Goal: Information Seeking & Learning: Learn about a topic

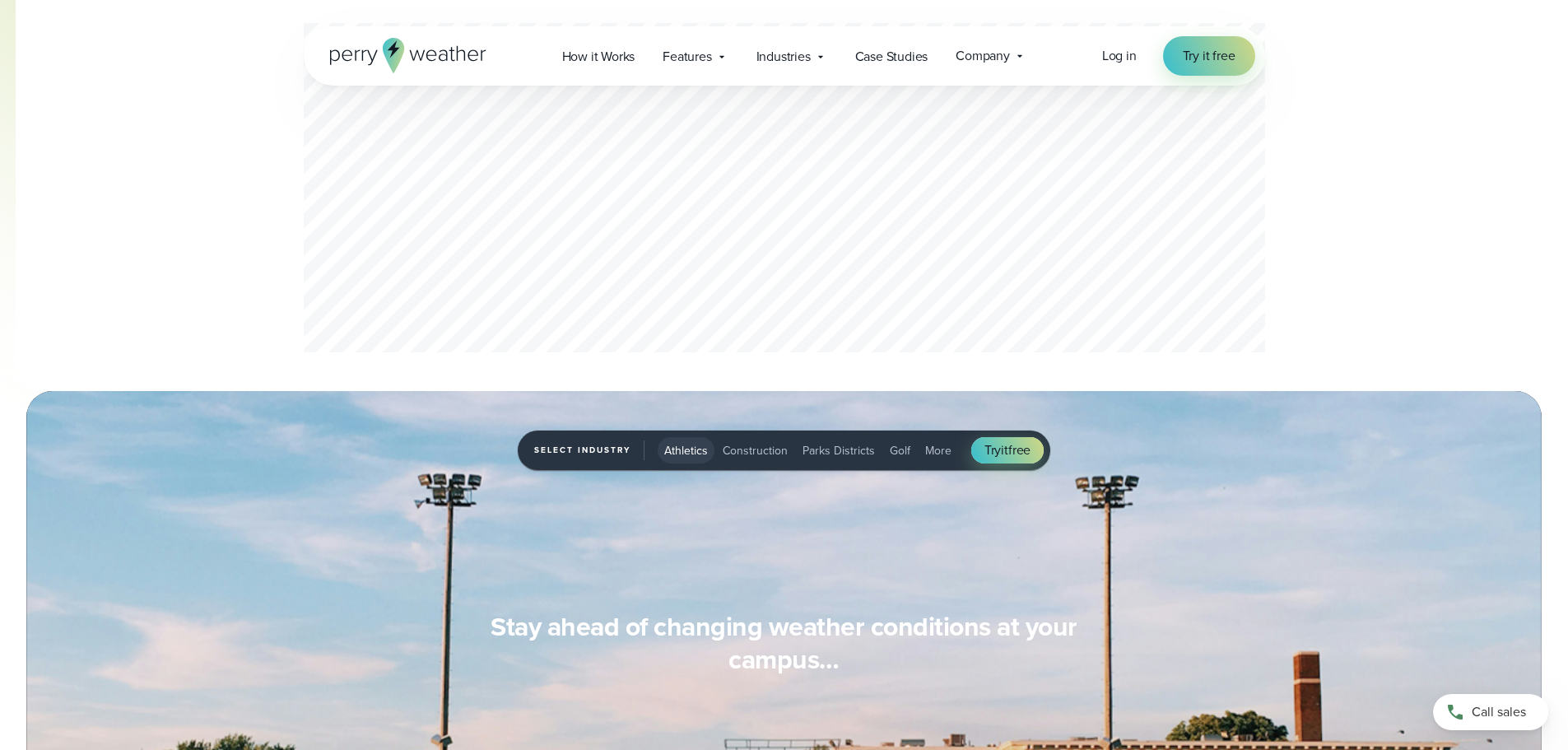
scroll to position [1206, 0]
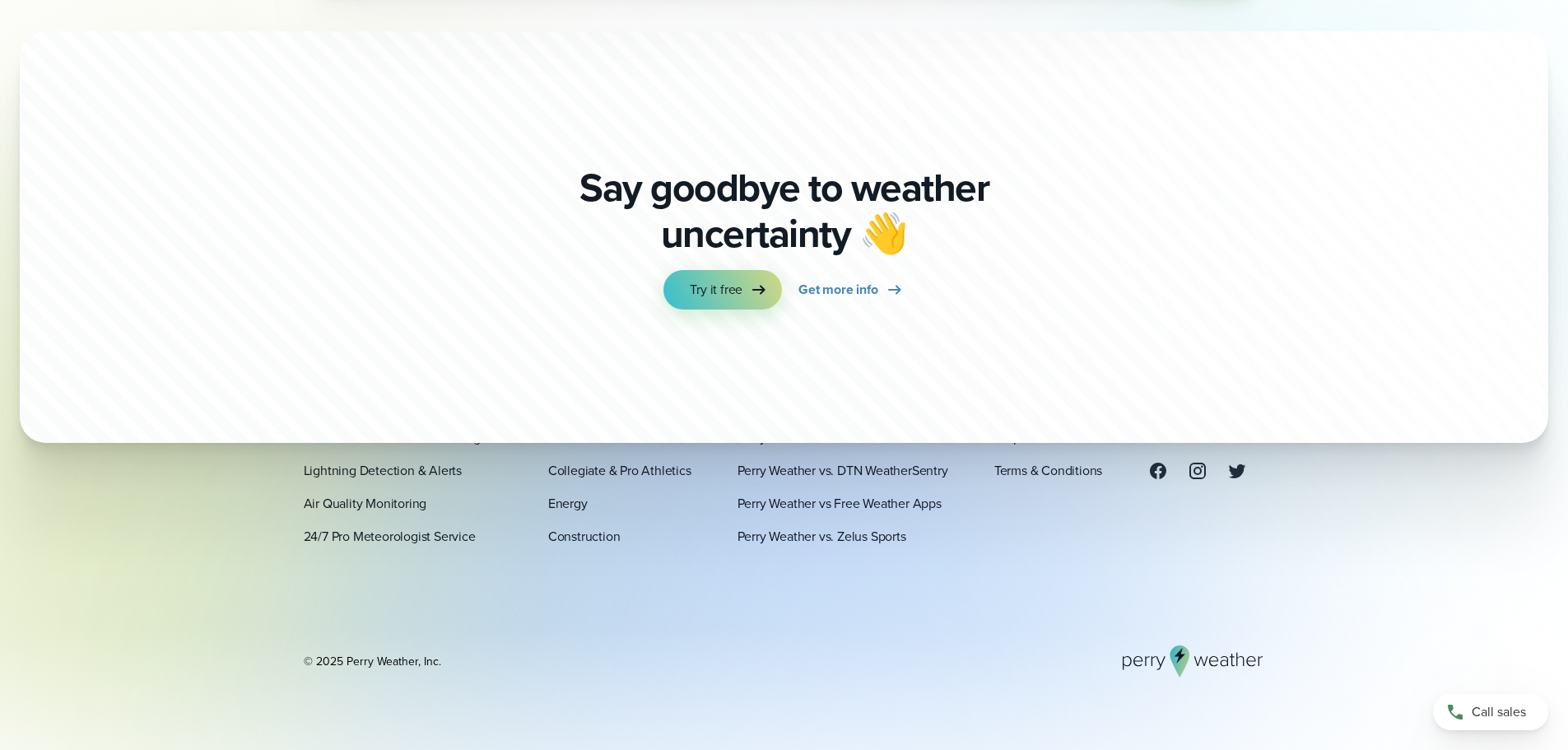
scroll to position [5783, 0]
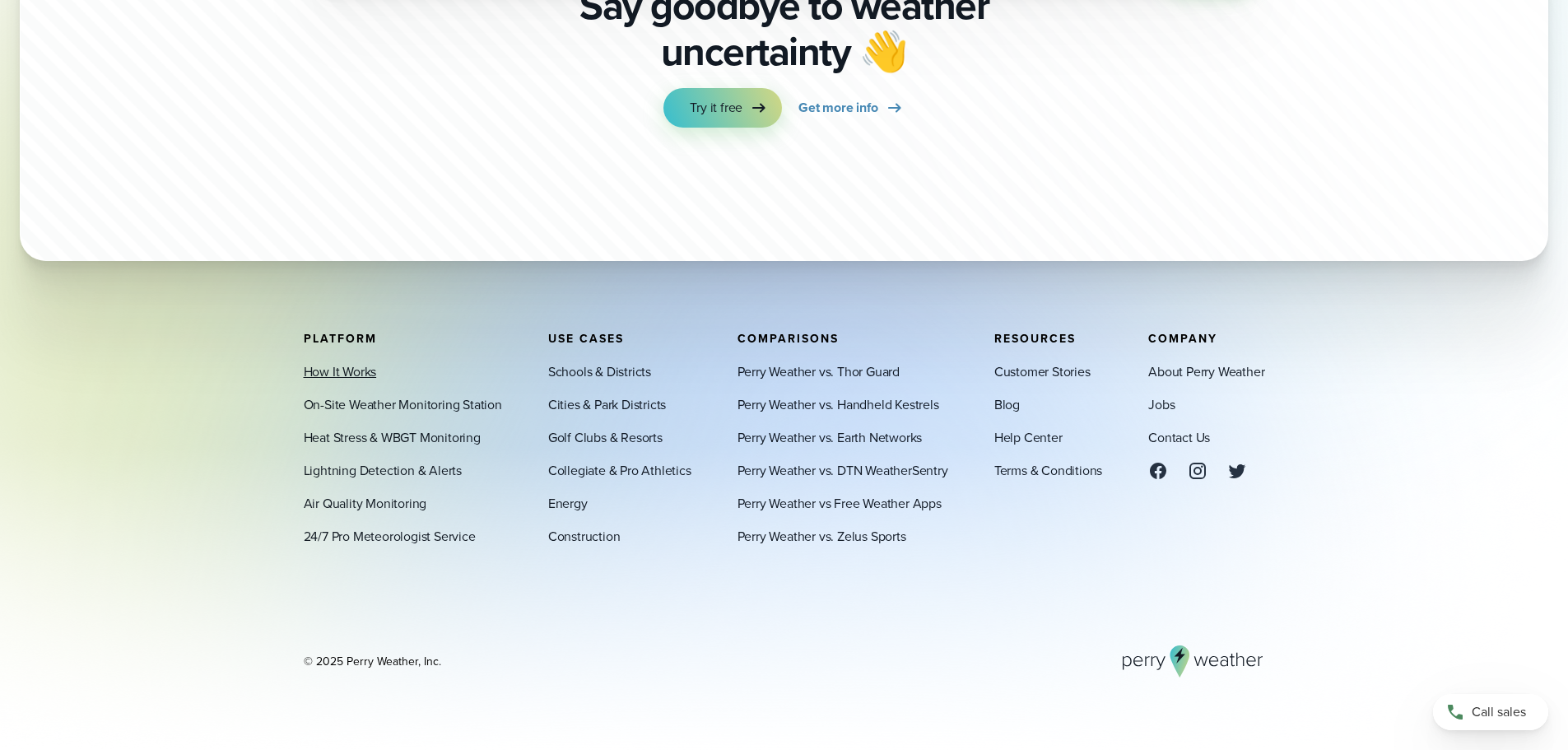
click at [349, 364] on link "How It Works" at bounding box center [340, 372] width 73 height 20
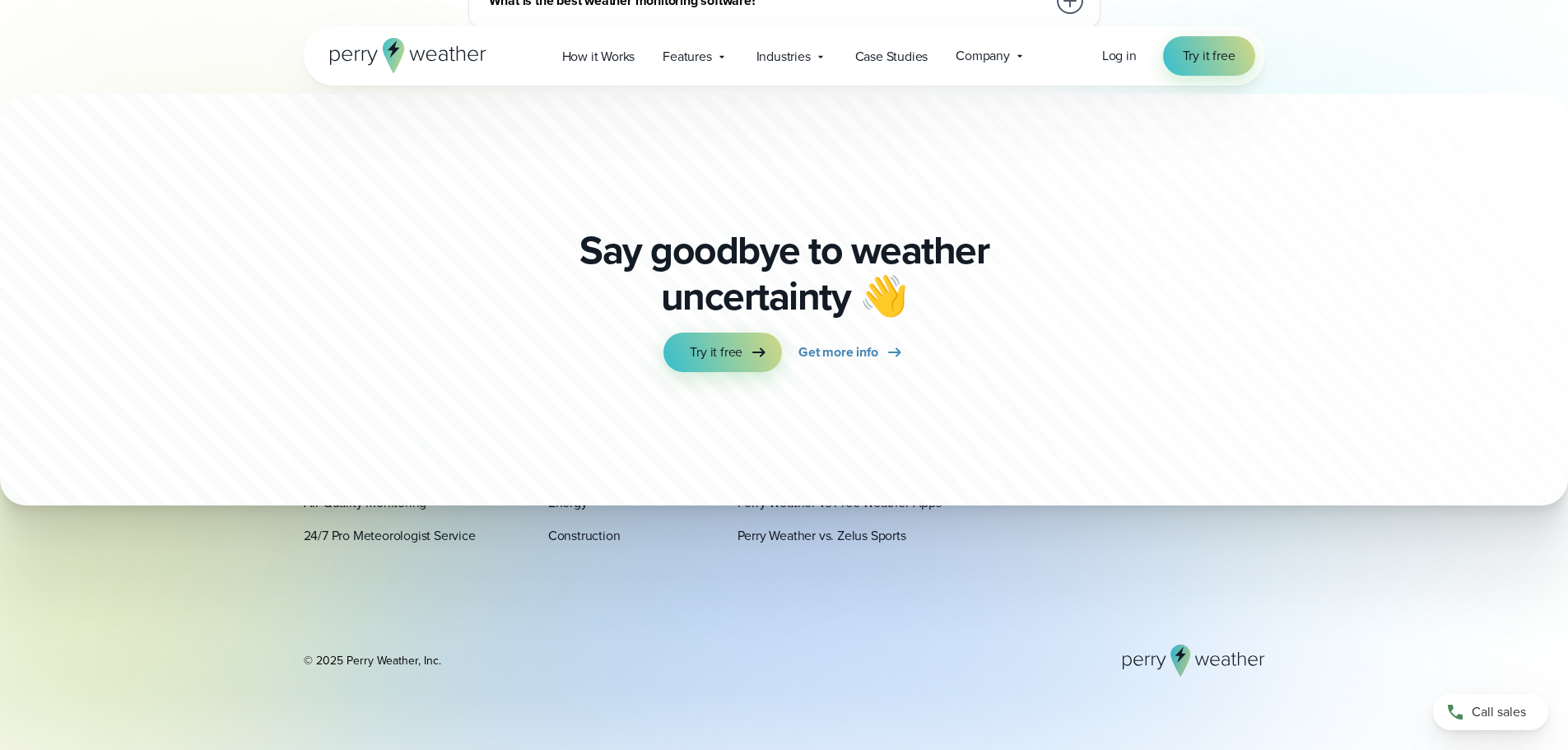
scroll to position [4448, 0]
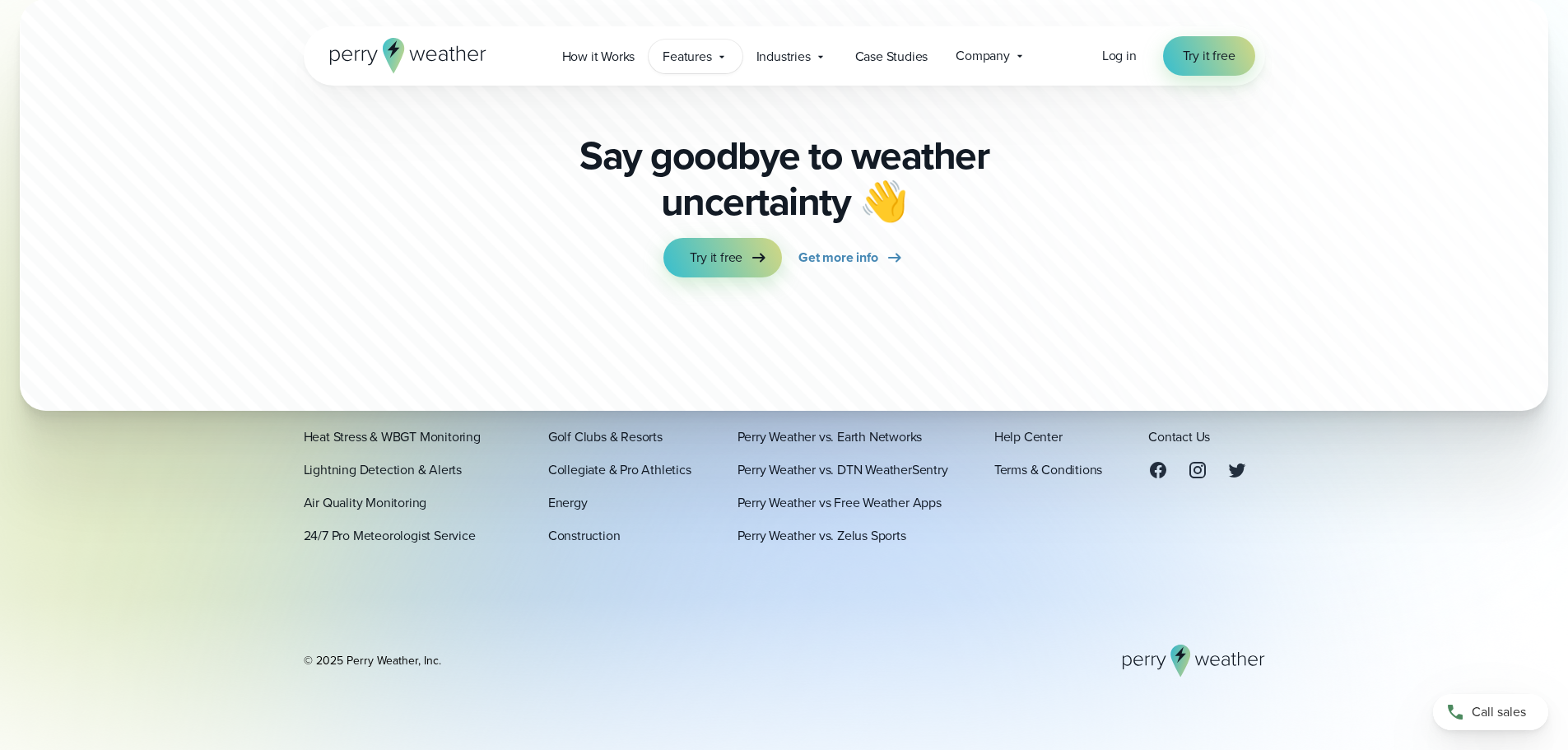
click at [695, 53] on span "Features" at bounding box center [687, 57] width 49 height 20
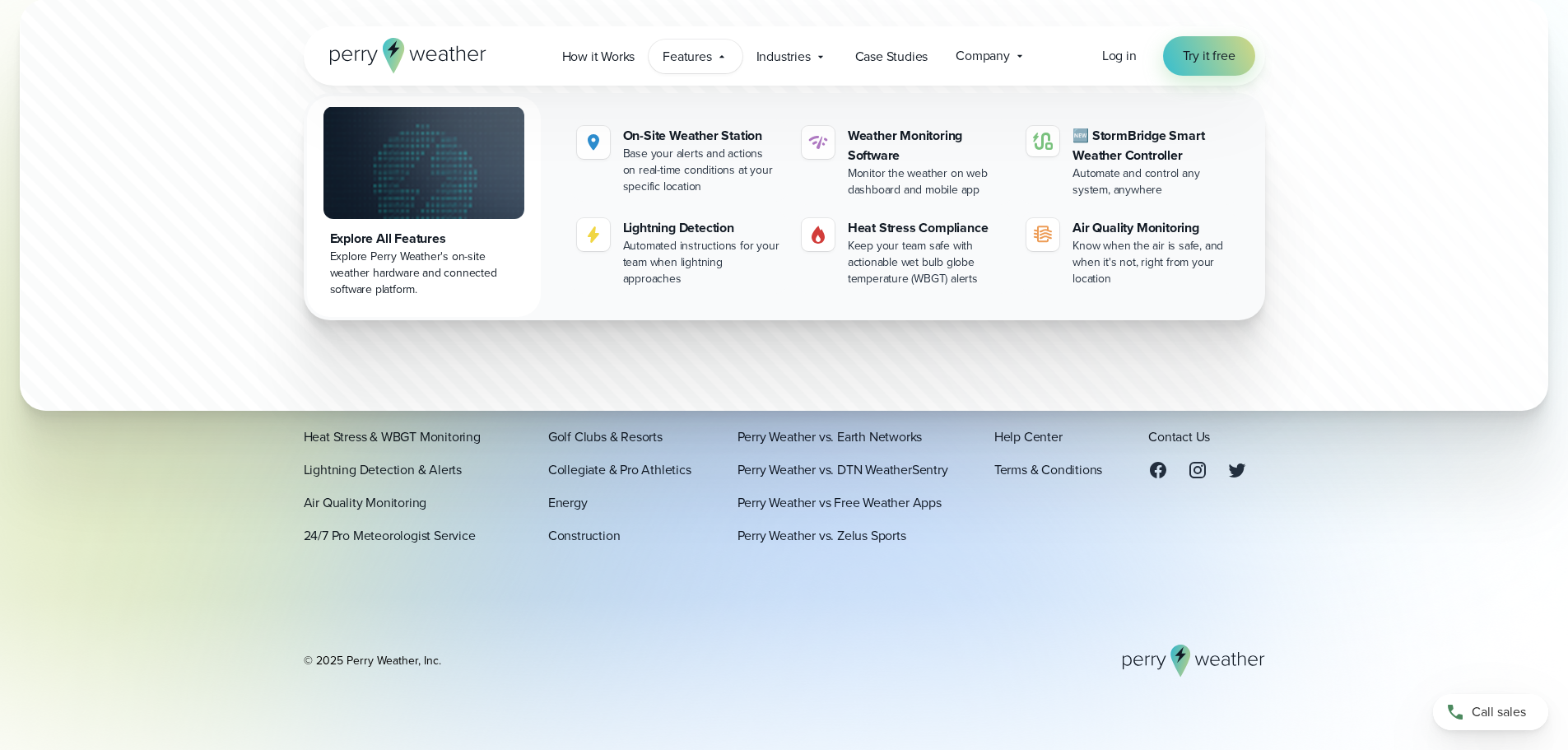
click at [695, 53] on span "Features" at bounding box center [687, 57] width 49 height 20
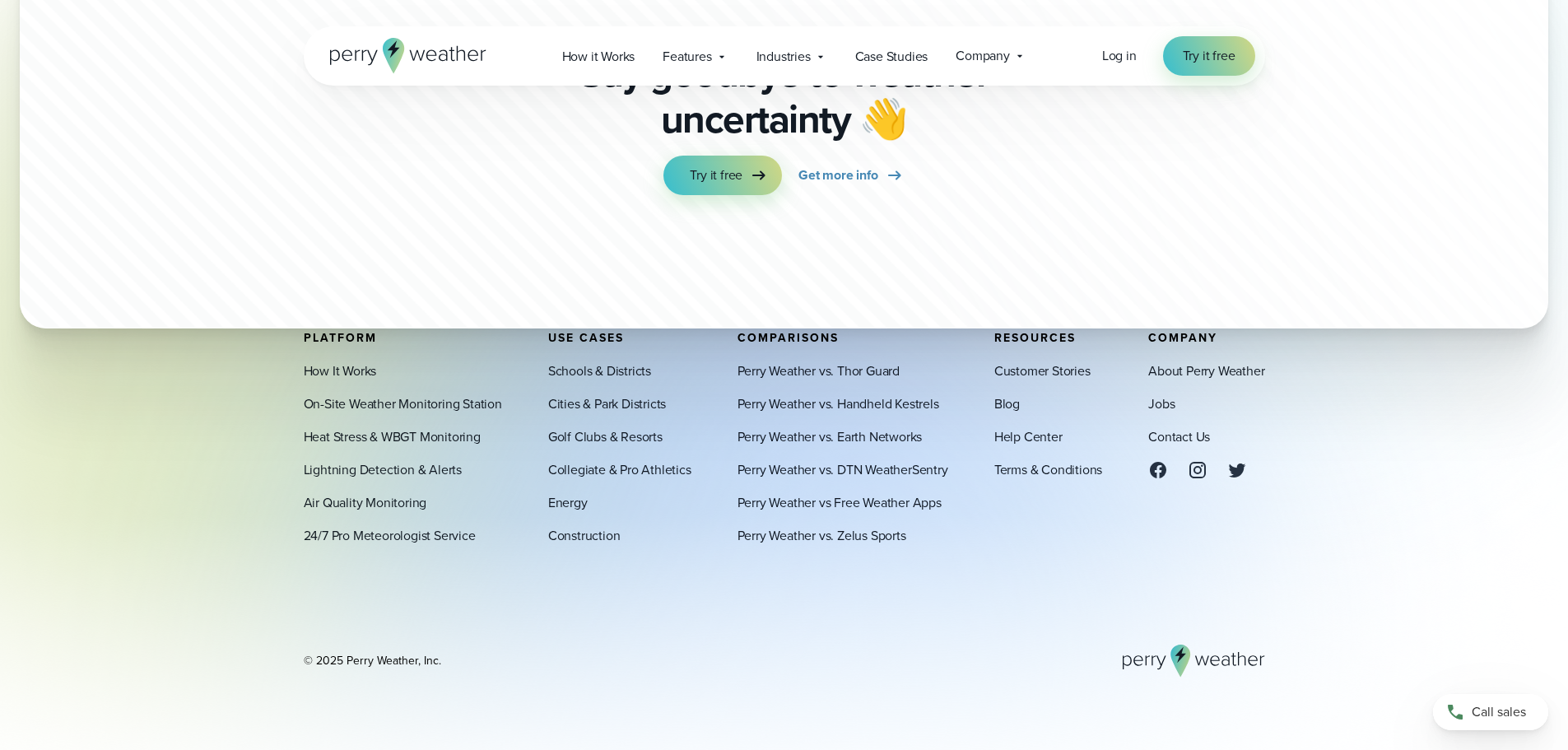
scroll to position [4560, 0]
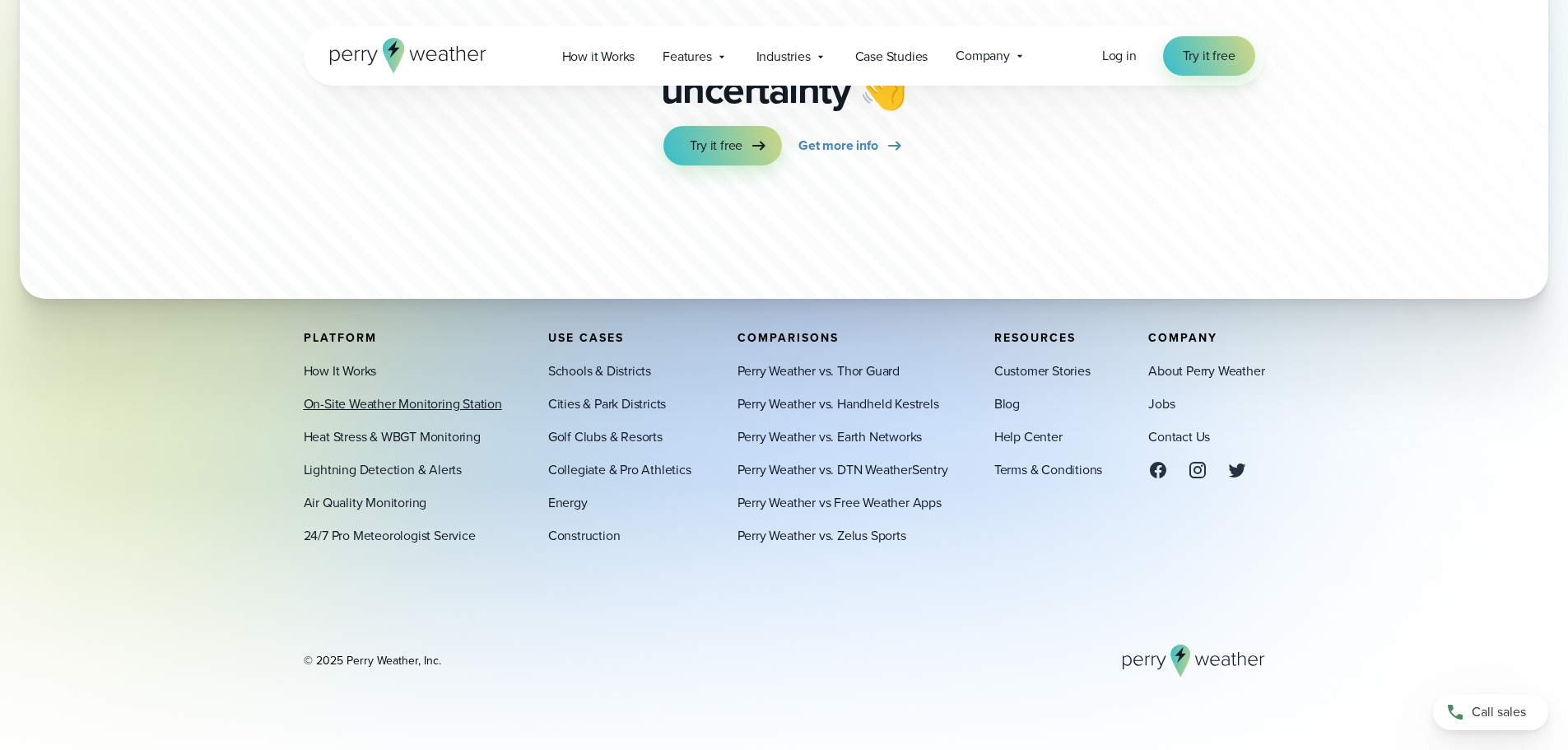
click at [354, 404] on link "On-Site Weather Monitoring Station" at bounding box center [402, 404] width 198 height 20
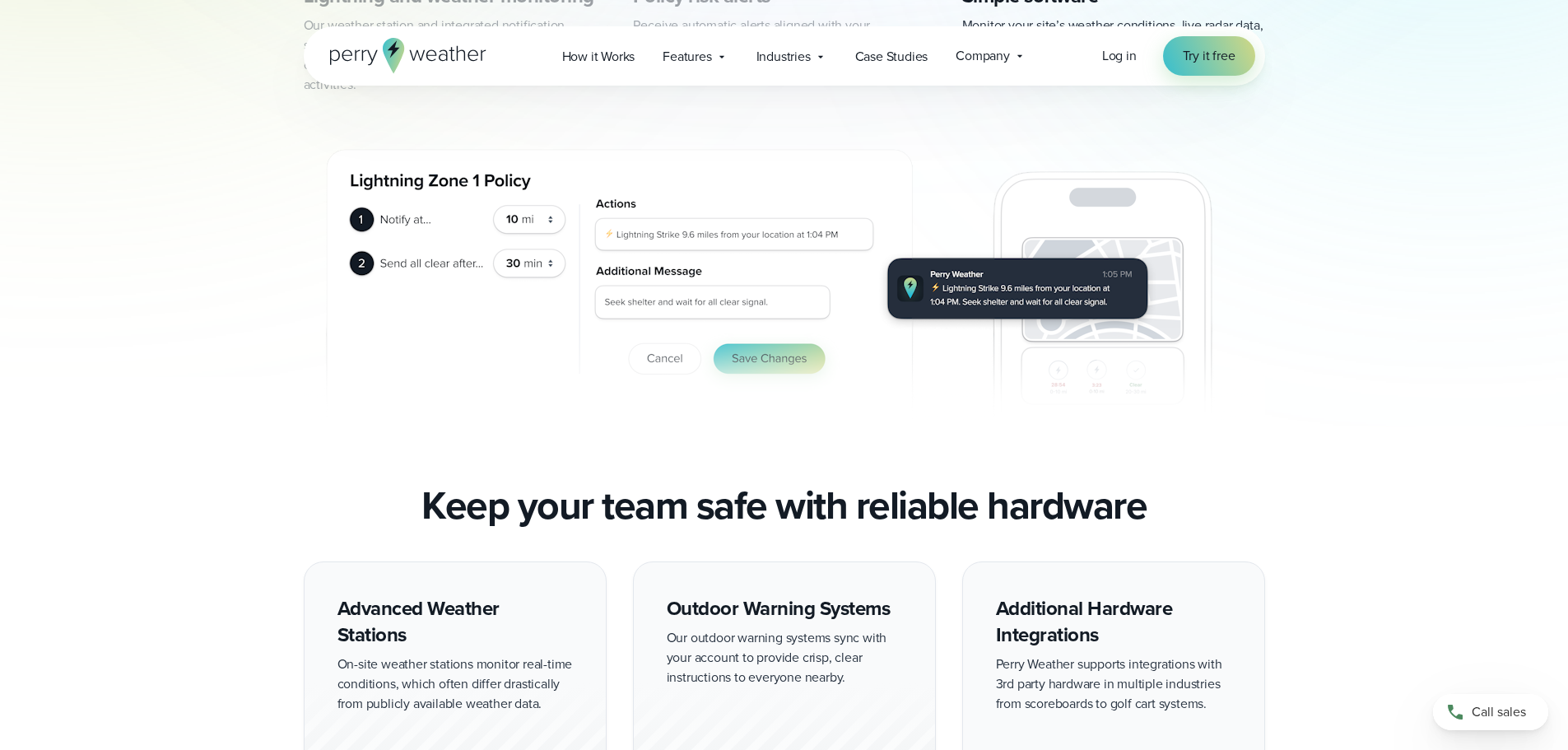
scroll to position [535, 0]
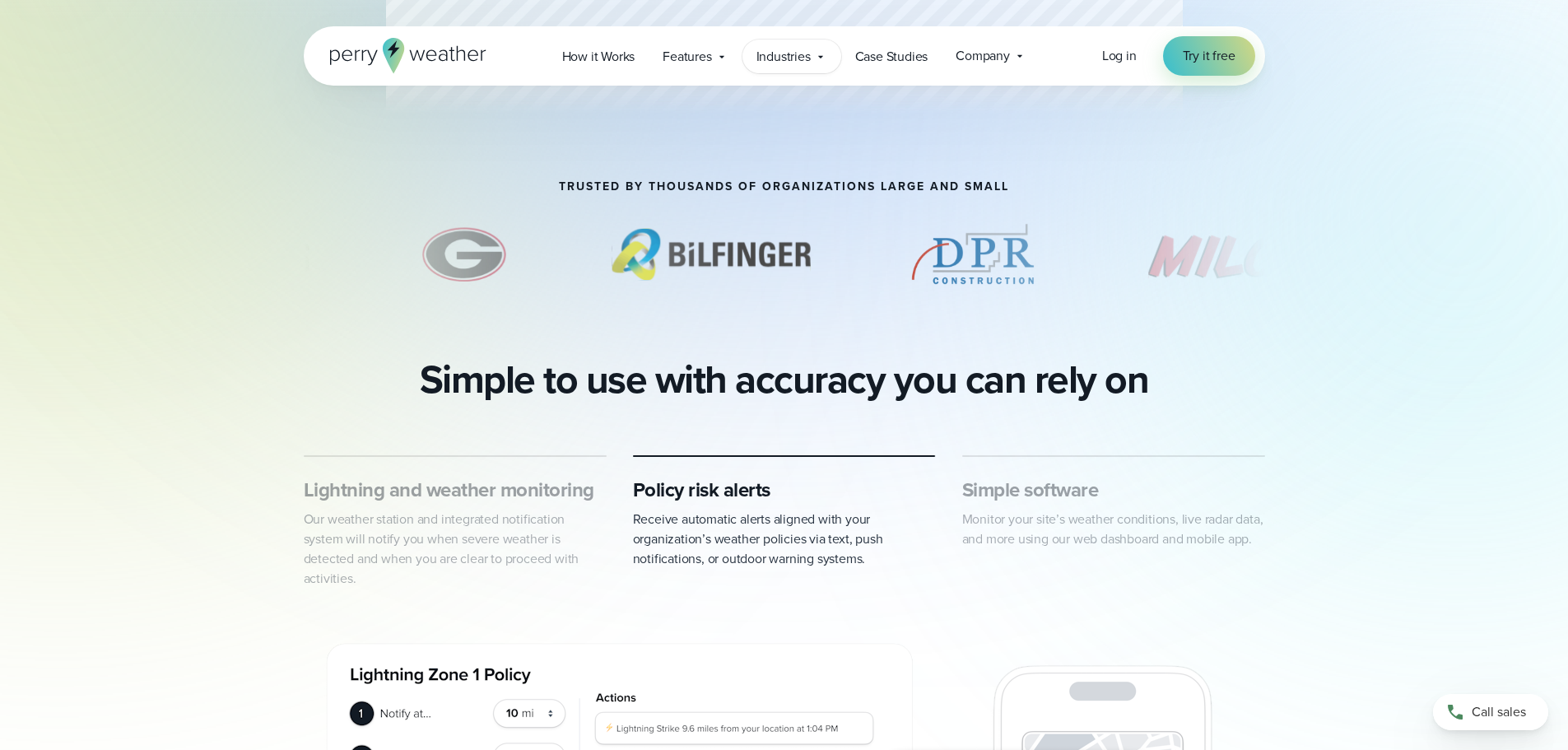
click at [794, 50] on span "Industries" at bounding box center [784, 57] width 54 height 20
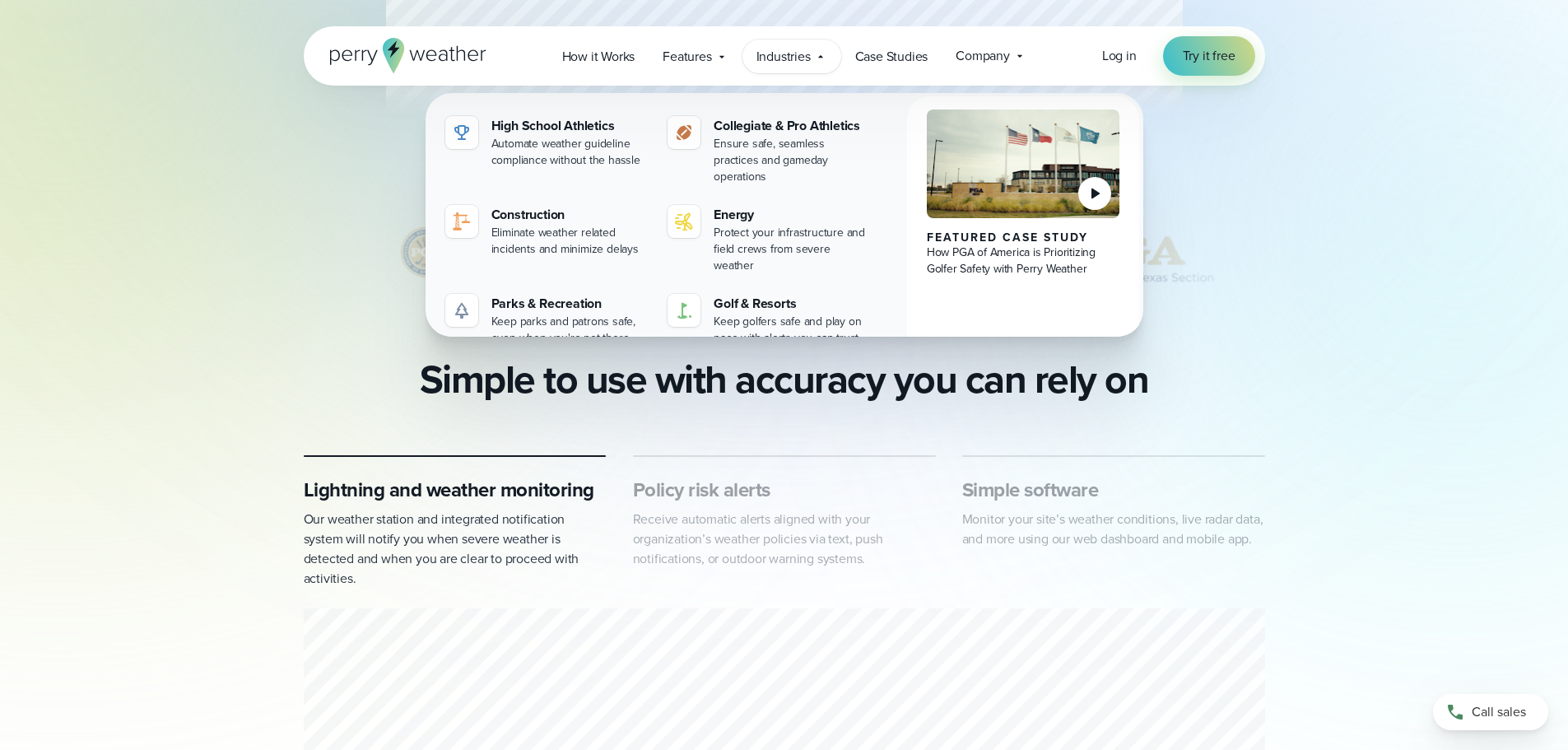
click at [345, 278] on div "slideshow" at bounding box center [784, 254] width 962 height 83
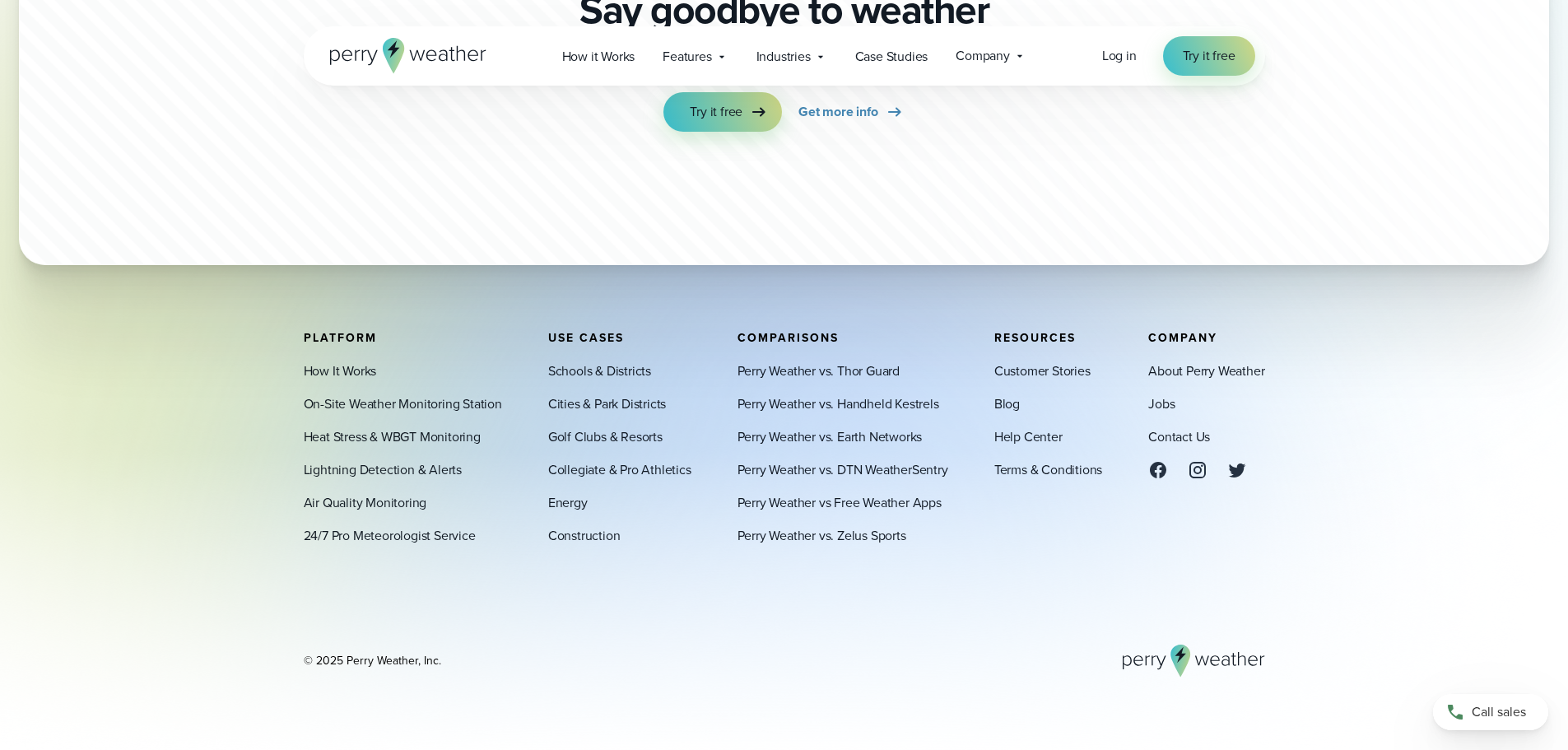
scroll to position [5066, 0]
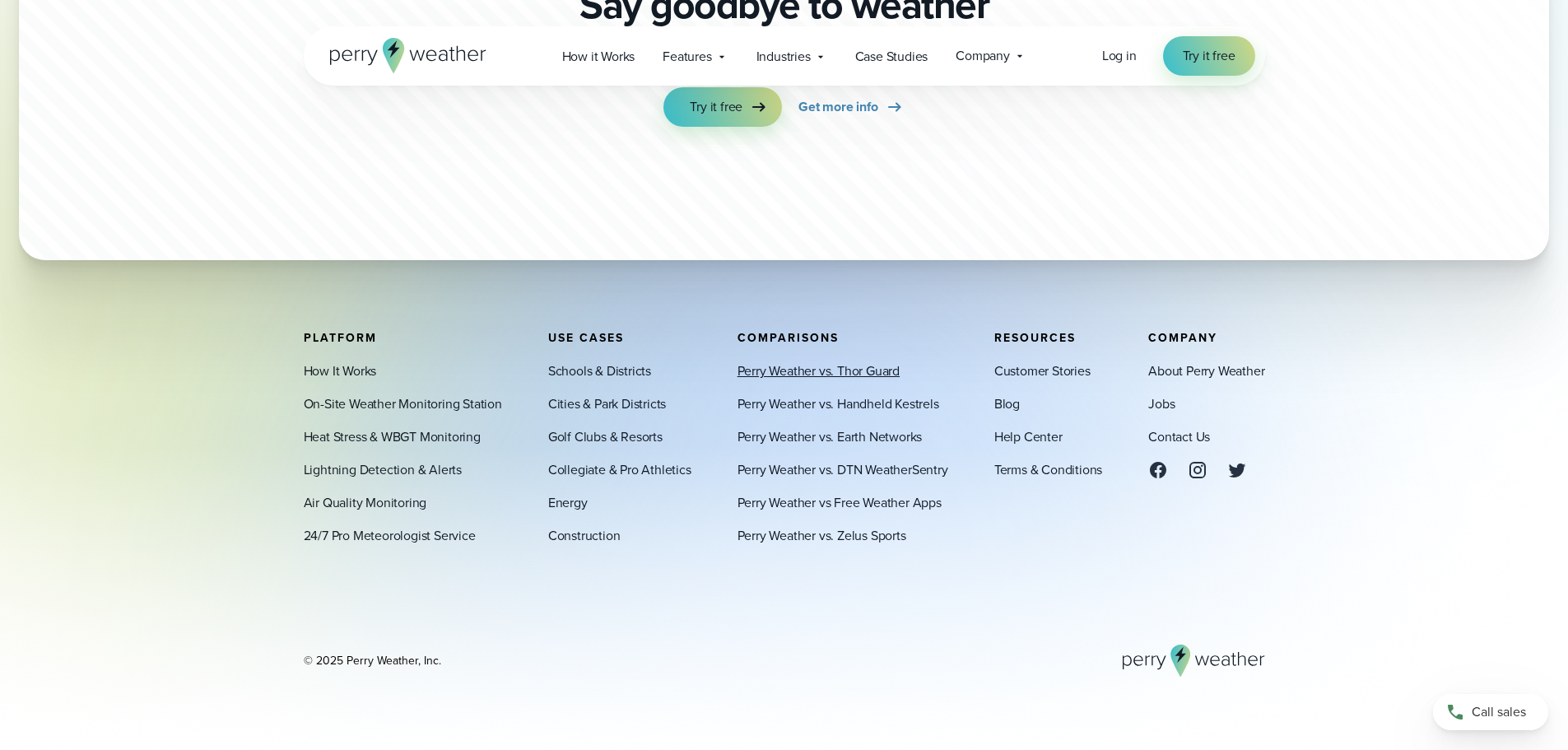
click at [838, 371] on link "Perry Weather vs. Thor Guard" at bounding box center [818, 372] width 162 height 20
